Goal: Book appointment/travel/reservation

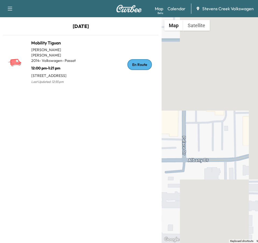
click at [130, 11] on img at bounding box center [129, 9] width 26 height 8
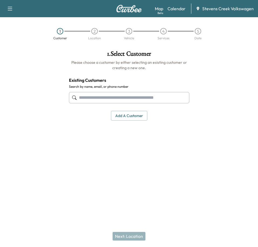
click at [123, 12] on img at bounding box center [129, 9] width 26 height 8
click at [8, 11] on icon "button" at bounding box center [10, 8] width 6 height 6
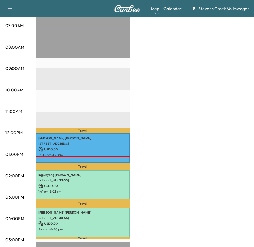
scroll to position [161, 0]
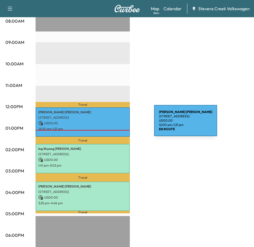
click at [113, 124] on p "USD 0.00" at bounding box center [82, 123] width 89 height 5
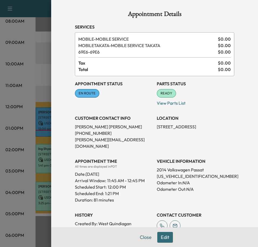
click at [24, 116] on div at bounding box center [129, 123] width 258 height 247
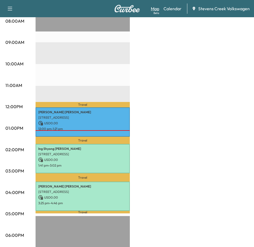
click at [155, 9] on link "Map Beta" at bounding box center [155, 8] width 8 height 6
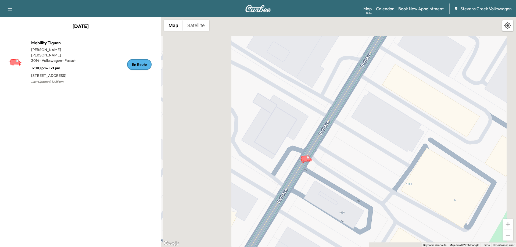
drag, startPoint x: 403, startPoint y: 110, endPoint x: 308, endPoint y: 164, distance: 109.6
click at [257, 164] on div "To activate drag with keyboard, press Alt + Enter. Once in keyboard drag state,…" at bounding box center [338, 132] width 355 height 230
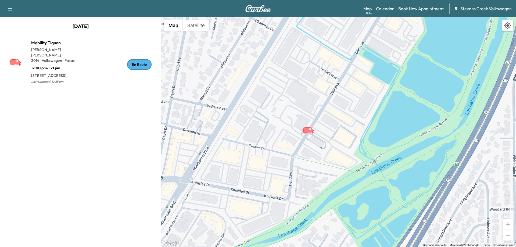
drag, startPoint x: 335, startPoint y: 156, endPoint x: 337, endPoint y: 123, distance: 32.9
click at [257, 123] on div "To activate drag with keyboard, press Alt + Enter. Once in keyboard drag state,…" at bounding box center [338, 132] width 355 height 230
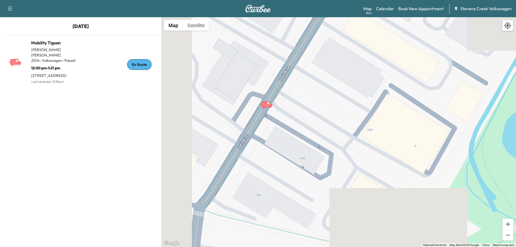
drag, startPoint x: 290, startPoint y: 111, endPoint x: 325, endPoint y: 138, distance: 44.0
click at [257, 138] on div "To activate drag with keyboard, press Alt + Enter. Once in keyboard drag state,…" at bounding box center [338, 132] width 355 height 230
